Goal: Task Accomplishment & Management: Complete application form

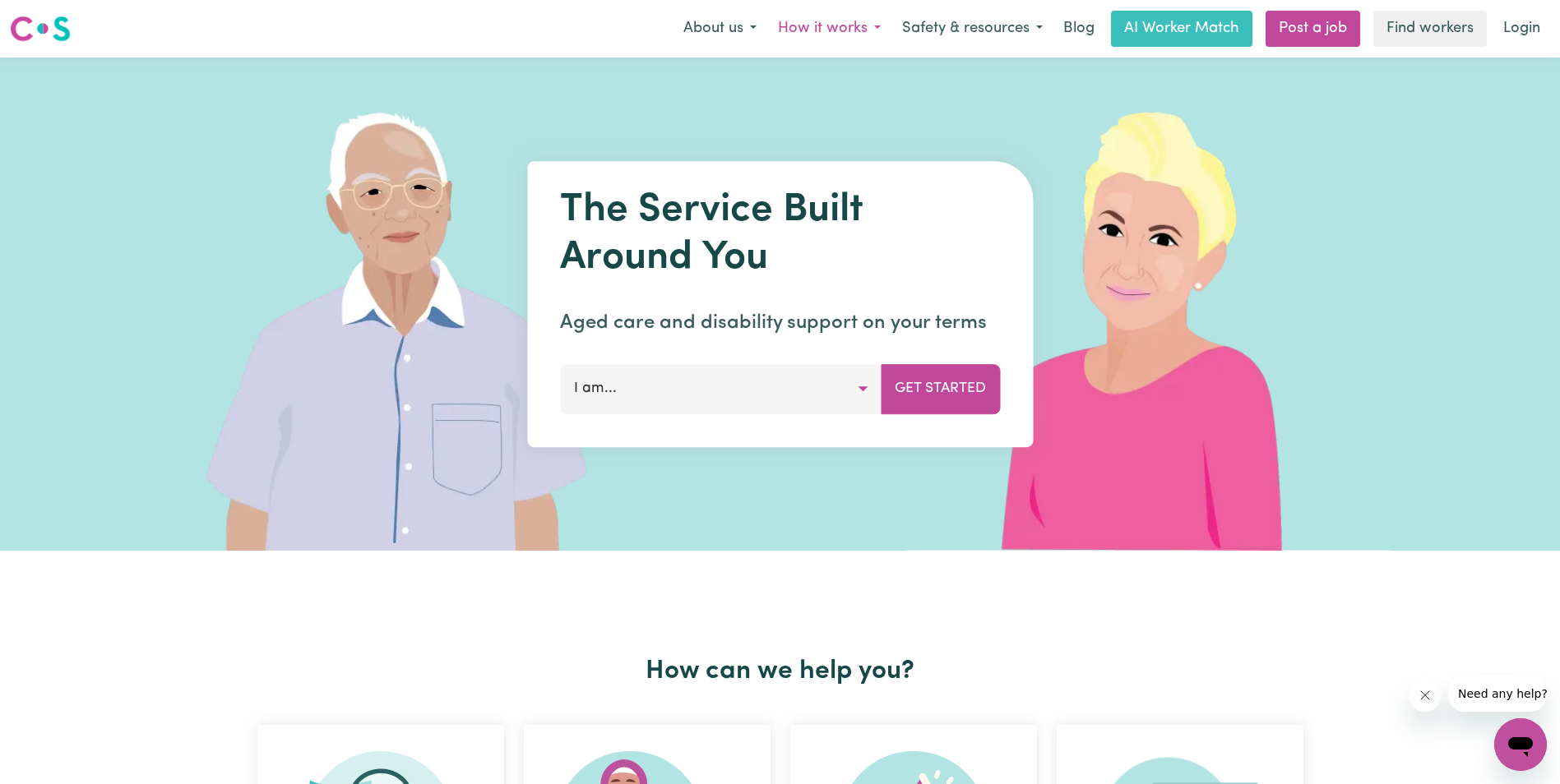
click at [819, 29] on button "How it works" at bounding box center [830, 29] width 124 height 35
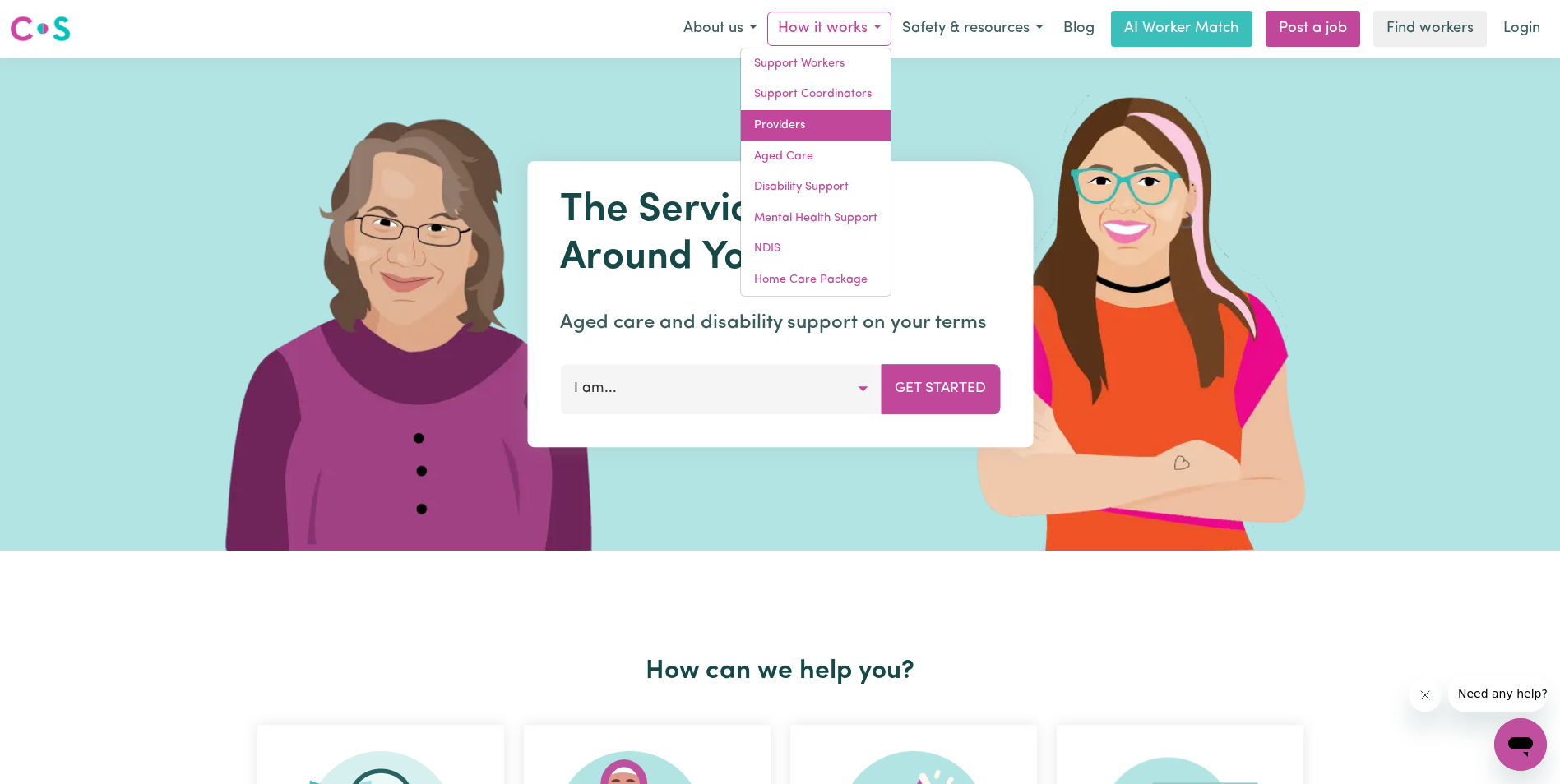
click at [783, 127] on link "Providers" at bounding box center [816, 126] width 150 height 31
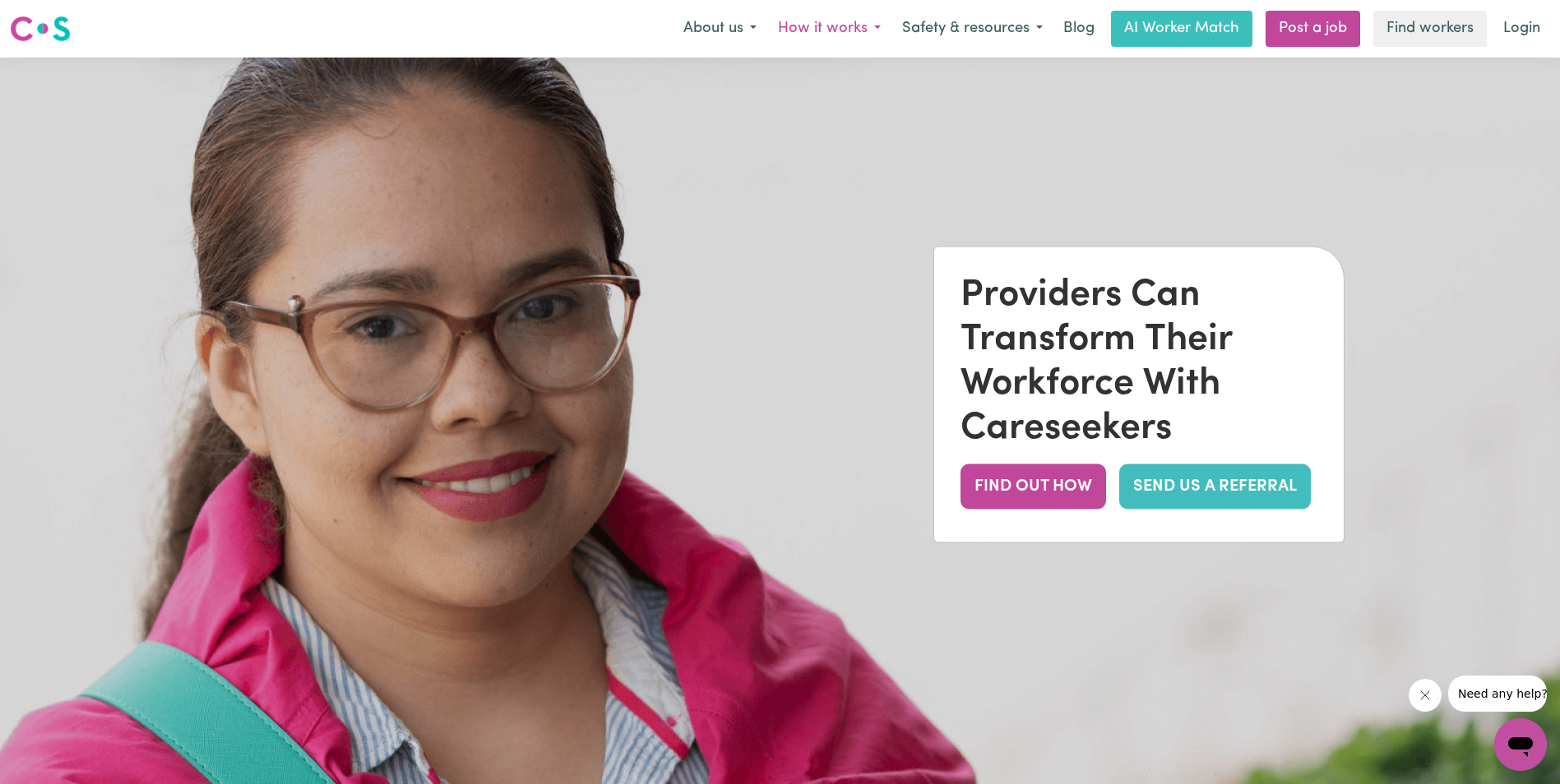
click at [848, 36] on button "How it works" at bounding box center [830, 29] width 124 height 35
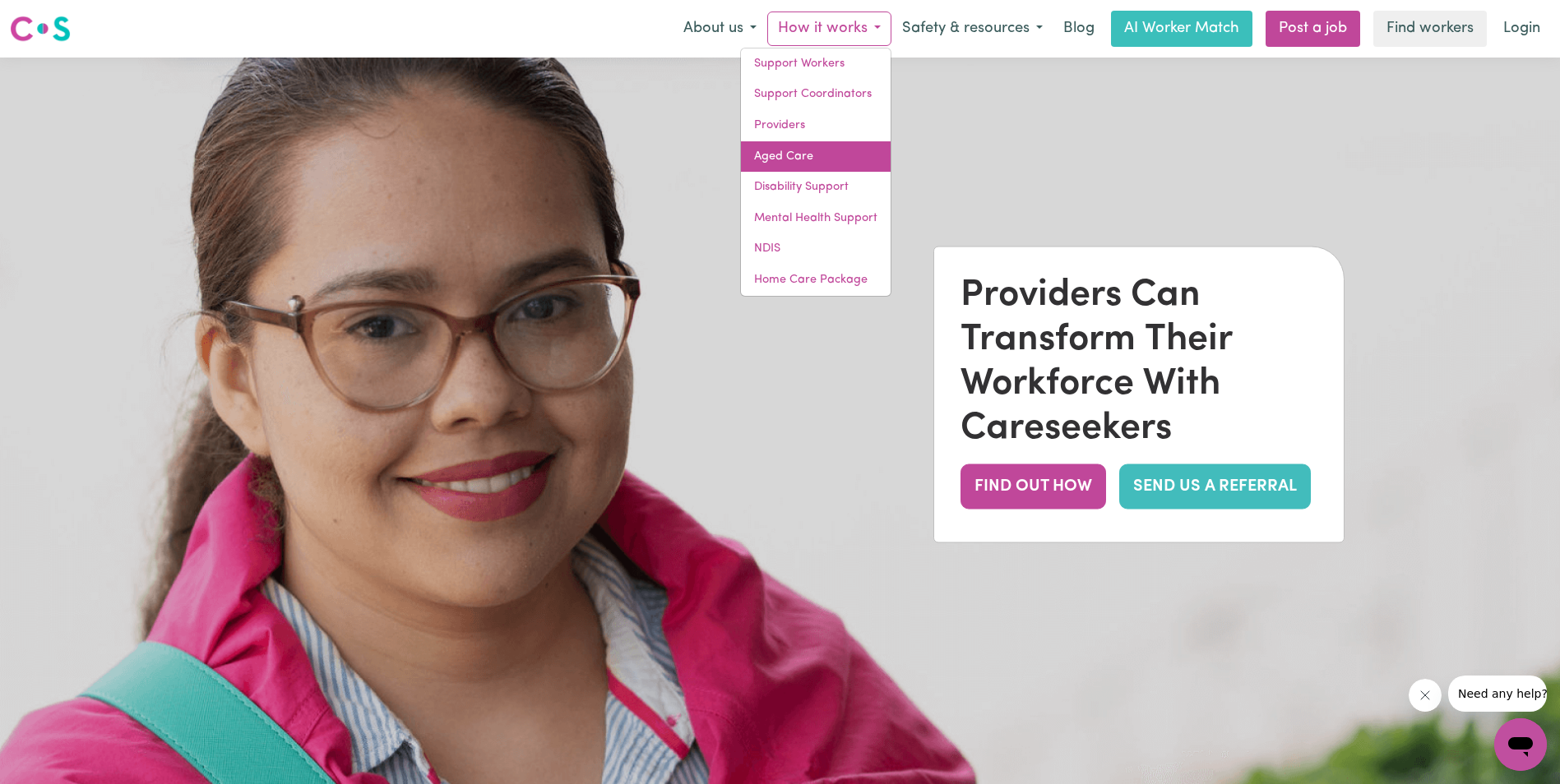
click at [806, 143] on link "Aged Care" at bounding box center [816, 157] width 150 height 31
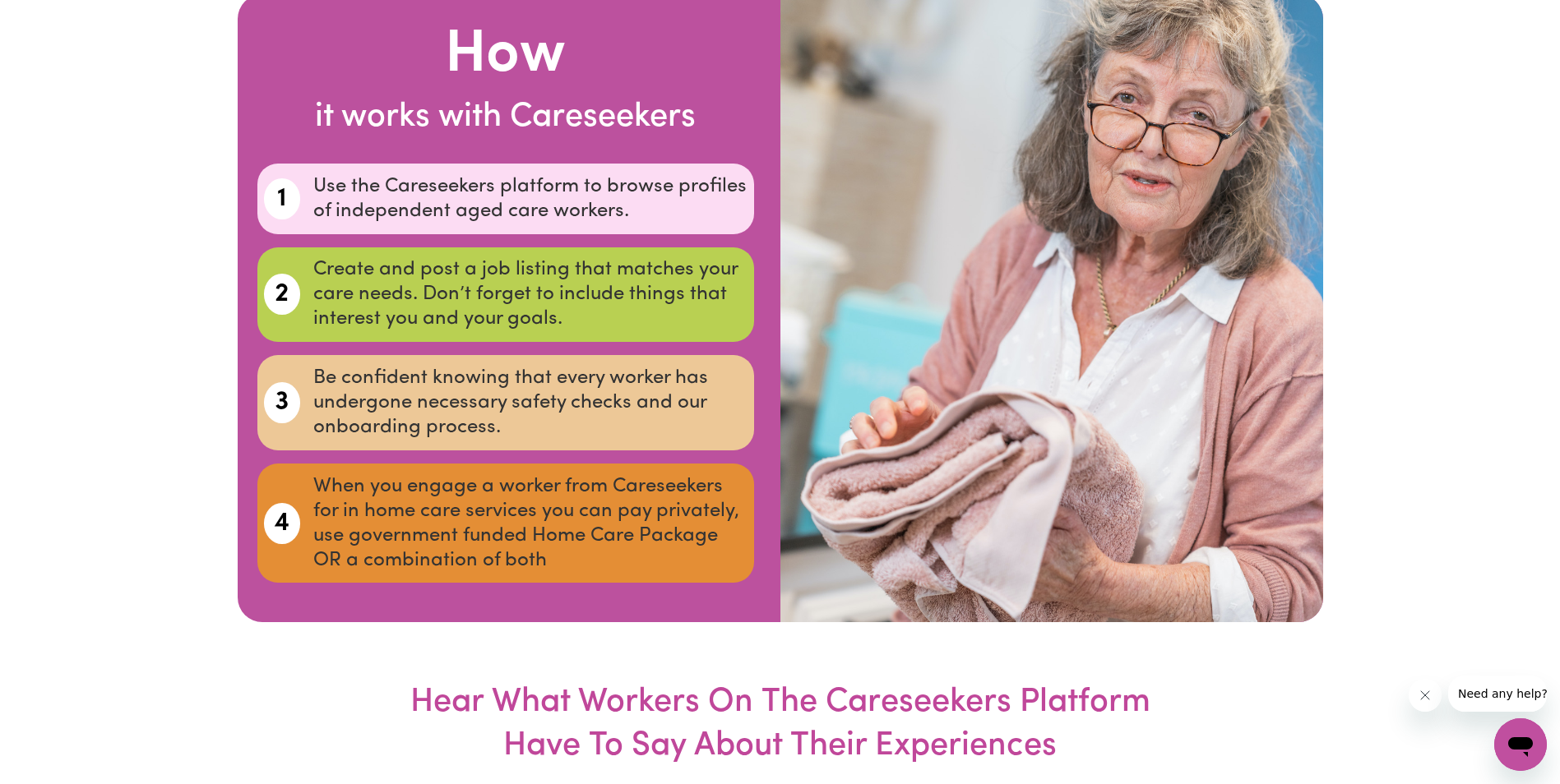
scroll to position [3042, 0]
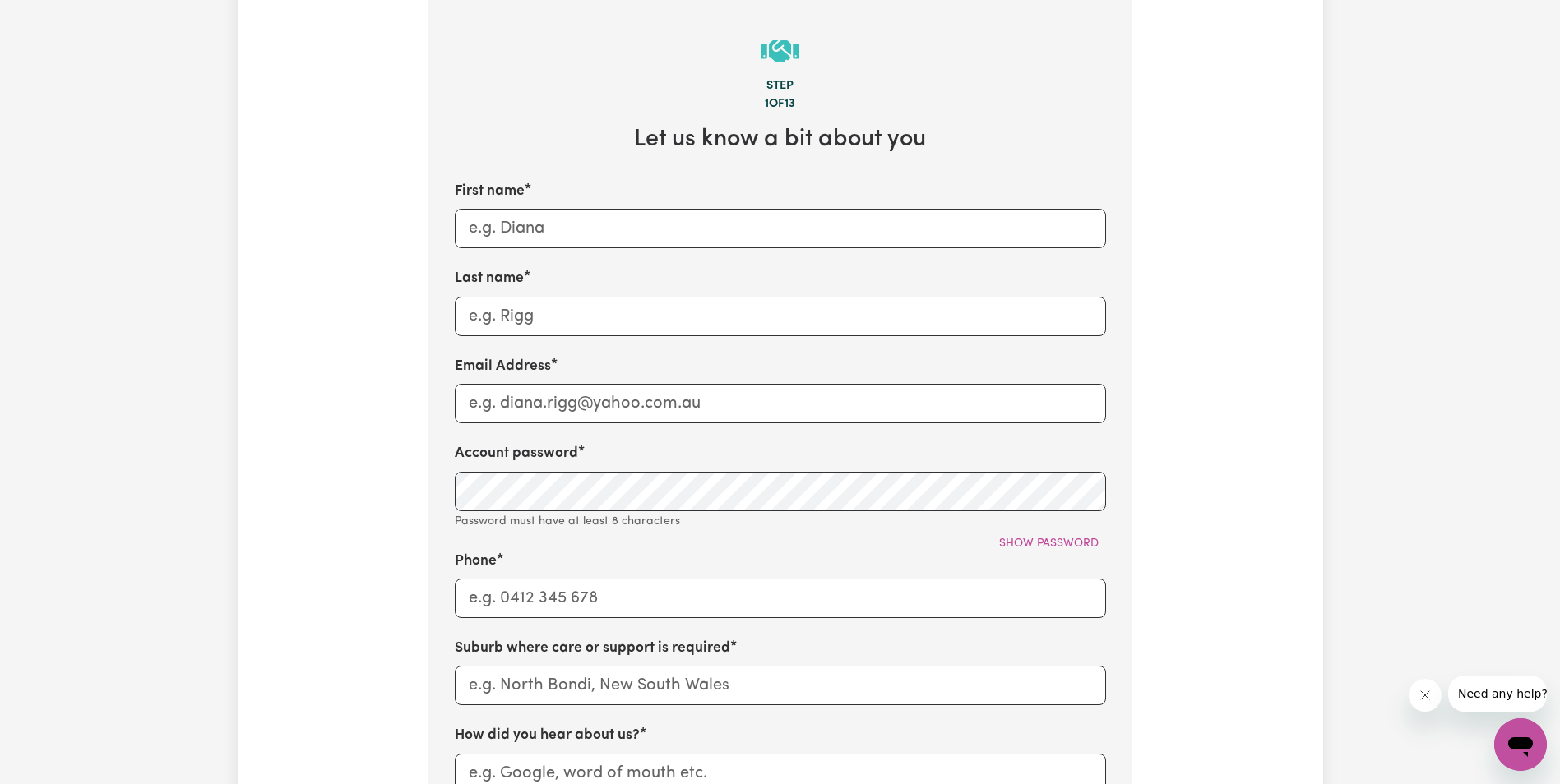
scroll to position [329, 0]
